Goal: Task Accomplishment & Management: Manage account settings

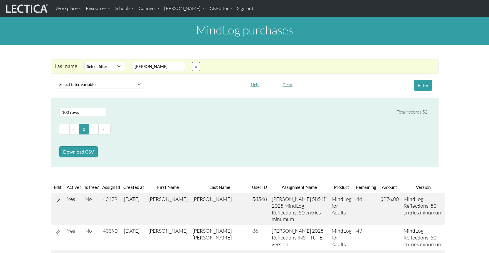
select select "100"
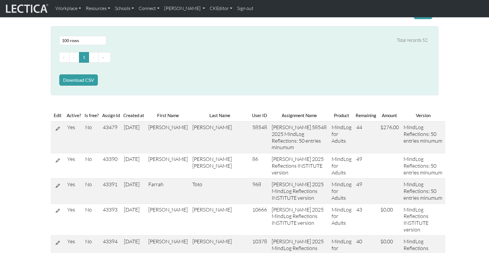
scroll to position [72, 0]
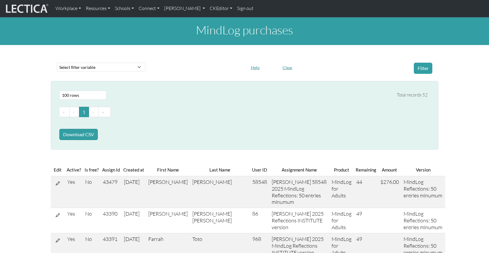
select select "100"
click at [181, 8] on link "[PERSON_NAME]" at bounding box center [185, 8] width 46 height 12
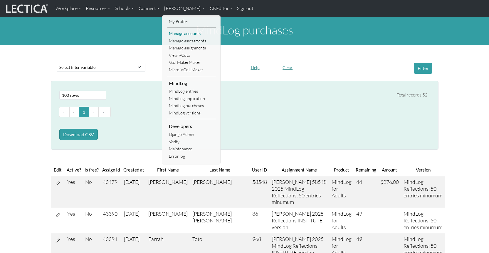
click at [178, 31] on link "Manage accounts" at bounding box center [191, 33] width 48 height 7
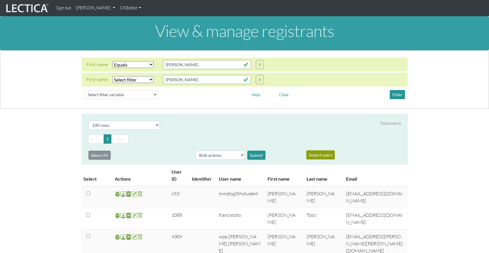
select select "iexact"
select select "100"
drag, startPoint x: 166, startPoint y: 61, endPoint x: 151, endPoint y: 60, distance: 14.4
click at [151, 60] on div "First name Select filter Equals Does not equal Contains Does not contain Starts…" at bounding box center [174, 64] width 177 height 9
type input "brendan"
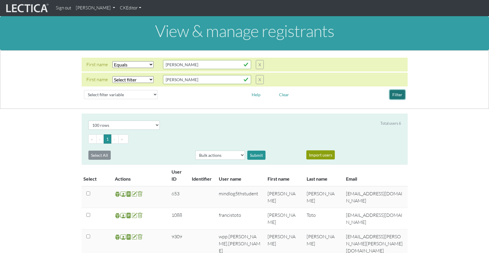
click at [399, 90] on button "Filter" at bounding box center [397, 94] width 15 height 9
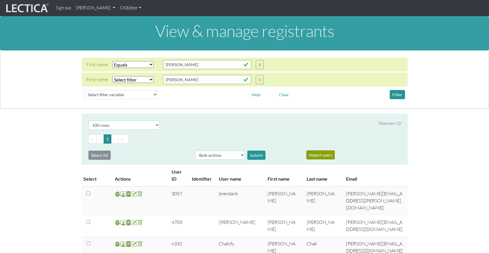
click at [135, 61] on select "Select filter Equals Does not equal Contains Does not contain Starts with Ends …" at bounding box center [132, 64] width 41 height 7
select select "icontains"
click at [112, 61] on select "Select filter Equals Does not equal Contains Does not contain Starts with Ends …" at bounding box center [132, 64] width 41 height 7
click at [396, 90] on button "Filter" at bounding box center [397, 94] width 15 height 9
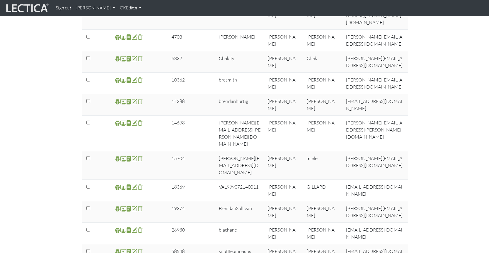
scroll to position [188, 0]
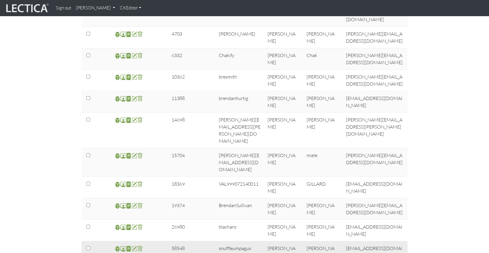
click at [133, 245] on span at bounding box center [135, 248] width 6 height 7
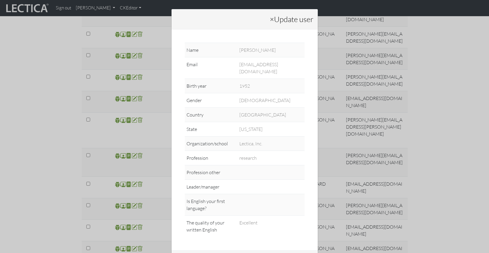
click at [32, 159] on div "× Update user Name Theo Dawson Email theo@lectica.org Birth year 1952 Gender Fe…" at bounding box center [244, 126] width 489 height 253
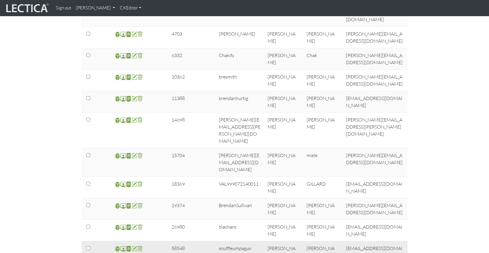
click at [181, 241] on td "58548" at bounding box center [178, 251] width 20 height 21
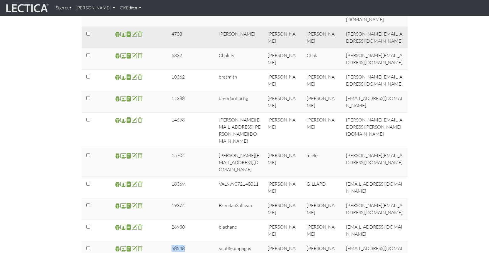
copy td "58548"
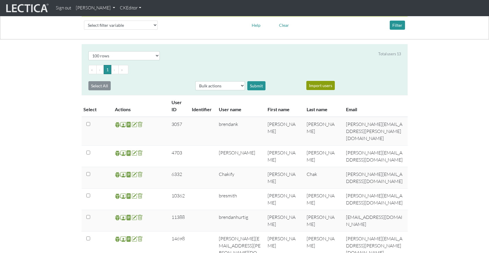
scroll to position [0, 0]
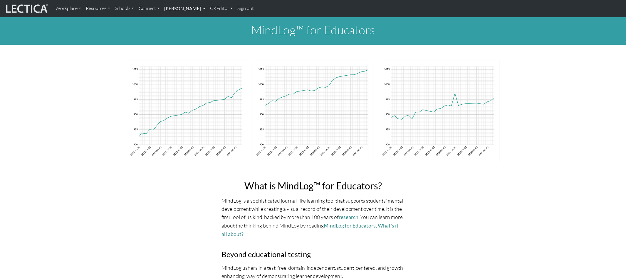
click at [170, 8] on link "[PERSON_NAME]" at bounding box center [185, 8] width 46 height 12
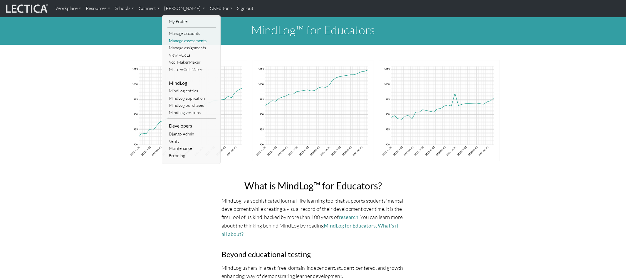
click at [184, 37] on link "Manage assessments" at bounding box center [191, 40] width 48 height 7
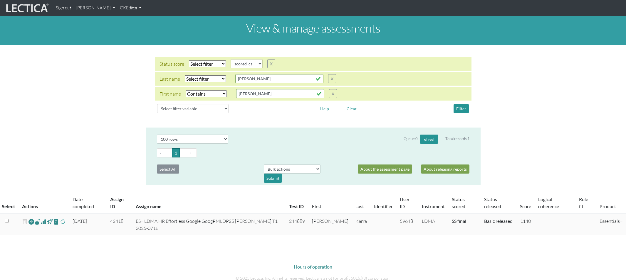
select select
select select "scored_cs"
select select "icontains"
select select "100"
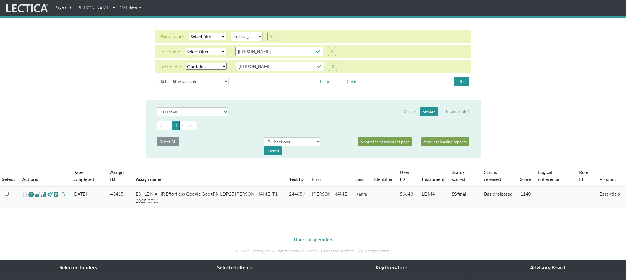
scroll to position [5, 0]
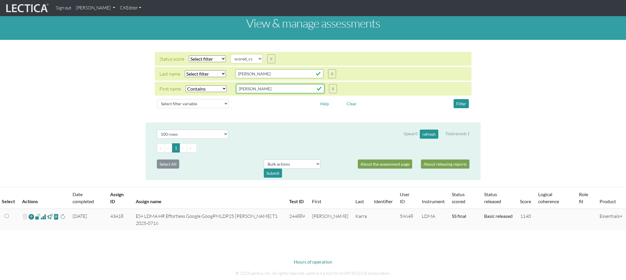
drag, startPoint x: 248, startPoint y: 83, endPoint x: 228, endPoint y: 83, distance: 20.0
click at [229, 84] on div "First name Select filter Equals Does not equal Contains Does not contain Starts…" at bounding box center [247, 88] width 177 height 9
type input "[PERSON_NAME]"
click at [180, 99] on select "Select filter variable Assignment name Assignment ID Clarity persuasive Clarity…" at bounding box center [192, 103] width 71 height 9
select select "user__last_name"
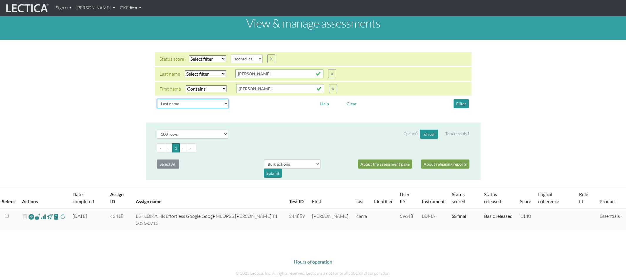
click at [157, 107] on select "Select filter variable Assignment name Assignment ID Clarity persuasive Clarity…" at bounding box center [192, 103] width 71 height 9
select select
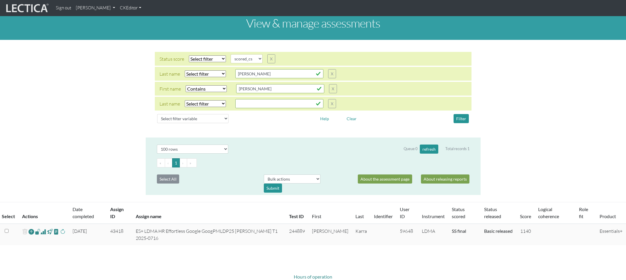
click at [205, 100] on select "Select filter Equals Does not equal Contains Does not contain Starts with Ends …" at bounding box center [205, 103] width 41 height 7
select select "icontains"
click at [185, 100] on select "Select filter Equals Does not equal Contains Does not contain Starts with Ends …" at bounding box center [205, 103] width 41 height 7
click at [239, 99] on input "text" at bounding box center [279, 103] width 88 height 9
type input "Lick"
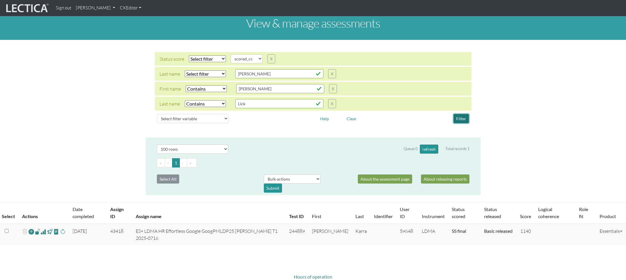
click at [458, 114] on button "Filter" at bounding box center [460, 118] width 15 height 9
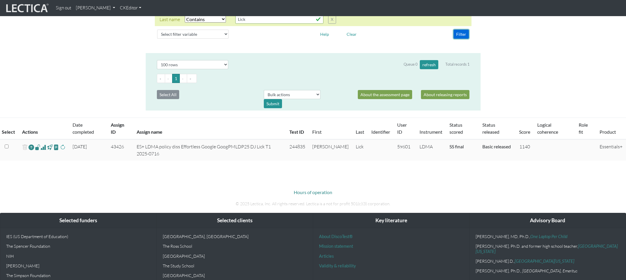
scroll to position [90, 0]
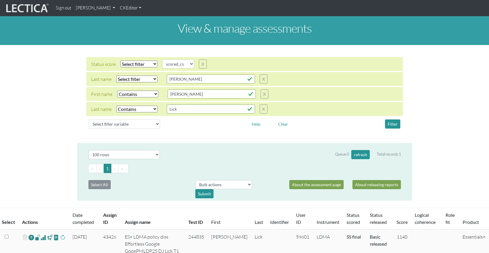
select select
select select "scored_cs"
select select "icontains"
select select "100"
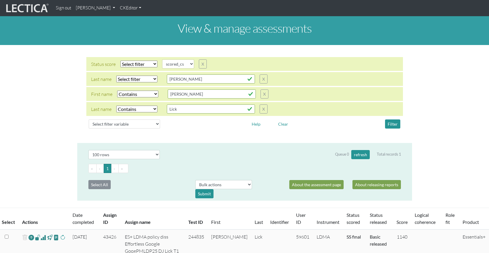
click at [89, 8] on link "[PERSON_NAME]" at bounding box center [95, 7] width 44 height 11
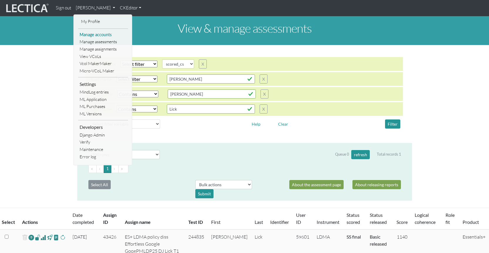
click at [95, 33] on link "Manage accounts" at bounding box center [103, 34] width 50 height 7
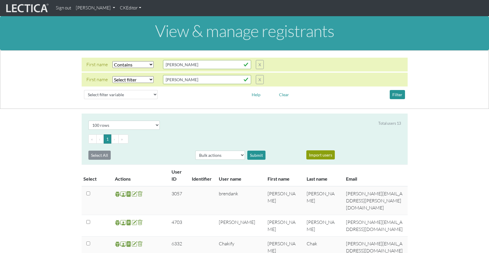
select select "icontains"
select select "100"
drag, startPoint x: 182, startPoint y: 60, endPoint x: 154, endPoint y: 59, distance: 28.5
click at [154, 60] on div "First name Select filter Equals Does not equal Contains Does not contain Starts…" at bounding box center [174, 64] width 177 height 9
type input "[PERSON_NAME]"
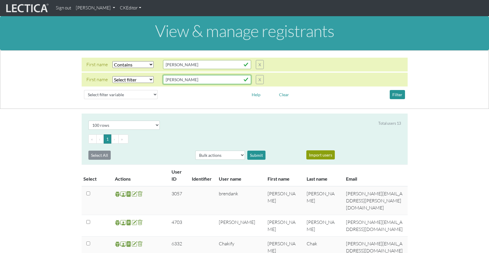
drag, startPoint x: 173, startPoint y: 73, endPoint x: 150, endPoint y: 72, distance: 22.9
click at [150, 75] on div "First name Select filter Equals Does not equal Contains Does not contain Starts…" at bounding box center [174, 79] width 177 height 9
type input "Lick"
click at [285, 78] on div "First name Select filter Equals Does not equal Contains Does not contain Starts…" at bounding box center [245, 79] width 326 height 14
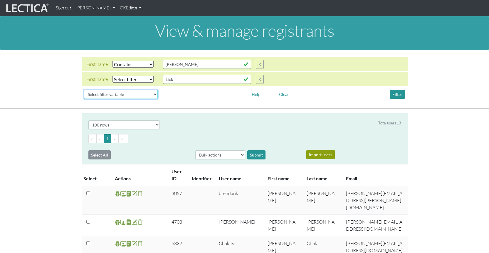
click at [126, 90] on select "Select filter variable User ID User name First name Last name Email Impersonate…" at bounding box center [121, 94] width 74 height 9
select select "profile__allow_impersonate"
click at [84, 98] on select "Select filter variable User ID User name First name Last name Email Impersonate…" at bounding box center [121, 94] width 74 height 9
select select
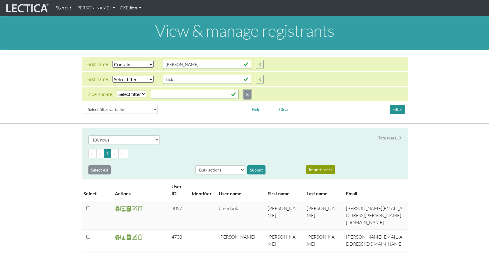
click at [243, 90] on button "X" at bounding box center [247, 94] width 8 height 9
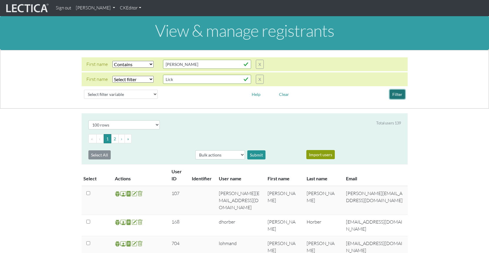
click at [398, 90] on button "Filter" at bounding box center [397, 94] width 15 height 9
click at [125, 76] on select "Select filter Equals Does not equal Contains Does not contain Starts with Ends …" at bounding box center [132, 79] width 41 height 7
select select "icontains"
click at [112, 76] on select "Select filter Equals Does not equal Contains Does not contain Starts with Ends …" at bounding box center [132, 79] width 41 height 7
click at [398, 90] on button "Filter" at bounding box center [397, 94] width 15 height 9
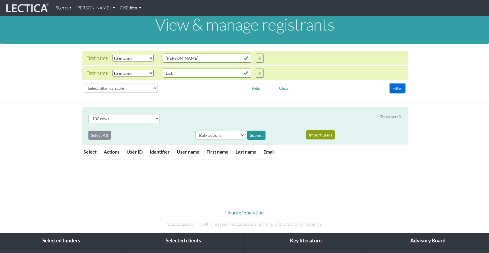
scroll to position [0, 0]
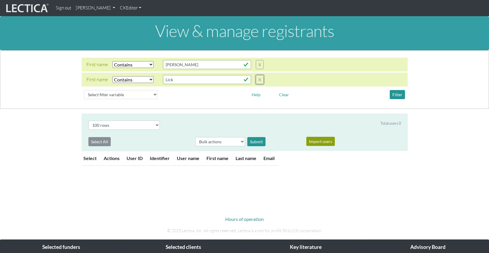
drag, startPoint x: 255, startPoint y: 74, endPoint x: 168, endPoint y: 79, distance: 87.9
click at [256, 75] on button "X" at bounding box center [260, 79] width 8 height 9
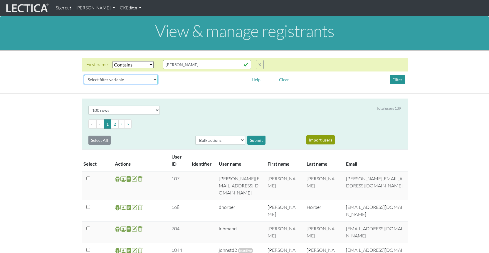
click at [100, 75] on select "Select filter variable User ID User name First name Last name Email Impersonate…" at bounding box center [121, 79] width 74 height 9
select select "last_name"
click at [84, 84] on select "Select filter variable User ID User name First name Last name Email Impersonate…" at bounding box center [121, 79] width 74 height 9
select select
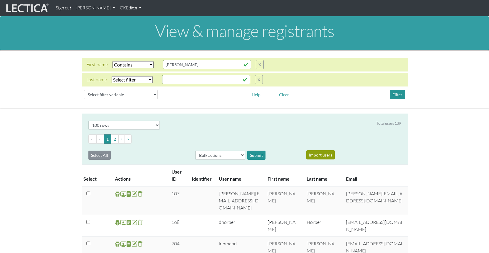
click at [129, 76] on select "Select filter Equals Does not equal Contains Does not contain Starts with Ends …" at bounding box center [132, 79] width 41 height 7
select select "iexact"
click at [112, 76] on select "Select filter Equals Does not equal Contains Does not contain Starts with Ends …" at bounding box center [132, 79] width 41 height 7
click at [173, 75] on input "text" at bounding box center [206, 79] width 88 height 9
type input "Lick"
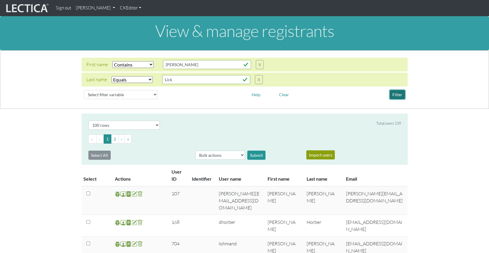
click at [397, 90] on button "Filter" at bounding box center [397, 94] width 15 height 9
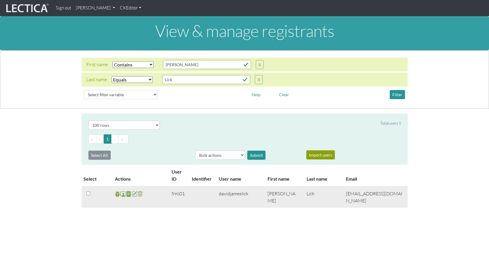
click at [123, 190] on span at bounding box center [123, 193] width 6 height 7
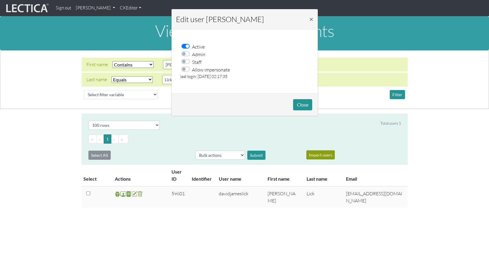
click at [192, 65] on label "Allow impersonate" at bounding box center [211, 69] width 38 height 8
click at [186, 65] on input "Allow impersonate" at bounding box center [187, 68] width 5 height 6
checkbox input "true"
click at [302, 102] on button "Close" at bounding box center [302, 104] width 19 height 11
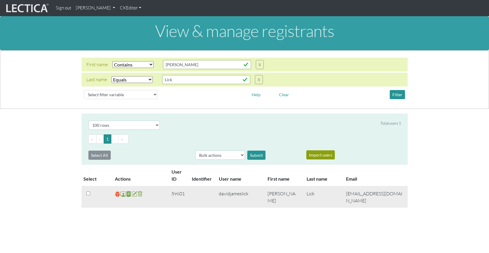
click at [117, 190] on span at bounding box center [118, 193] width 6 height 7
